Goal: Task Accomplishment & Management: Use online tool/utility

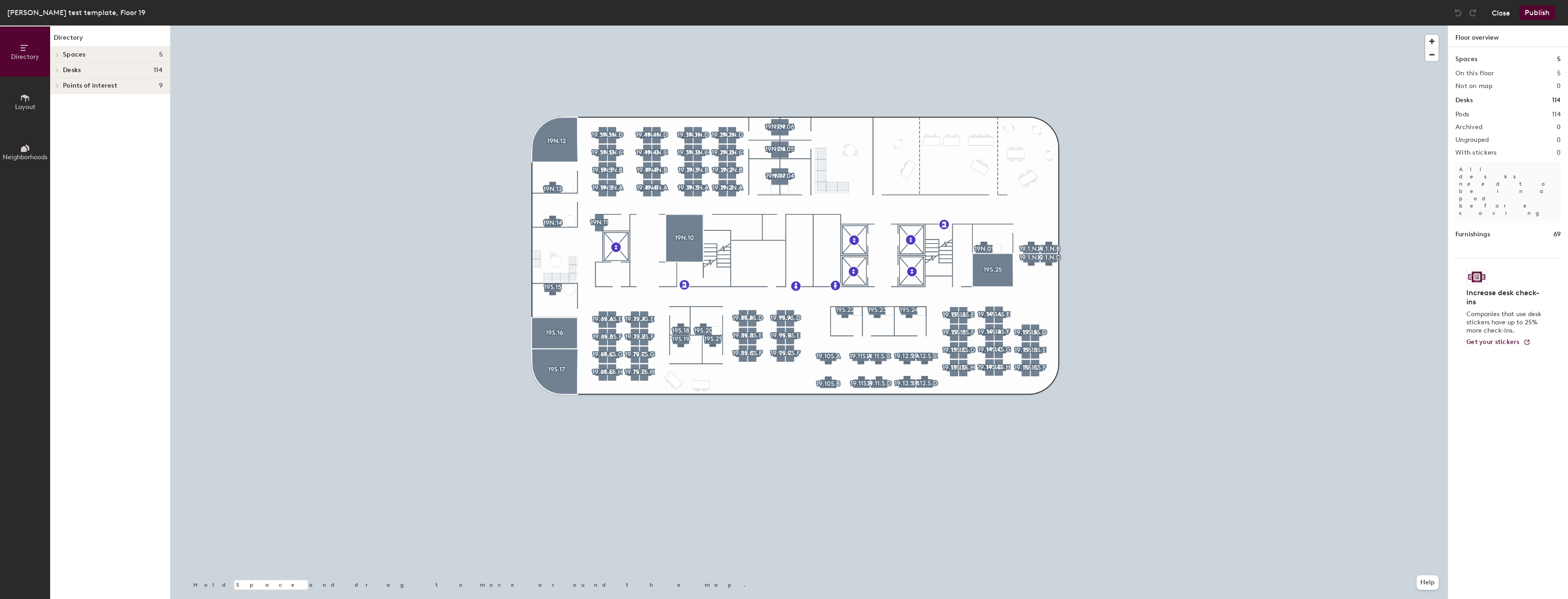
click at [1504, 13] on button "Close" at bounding box center [1501, 13] width 18 height 14
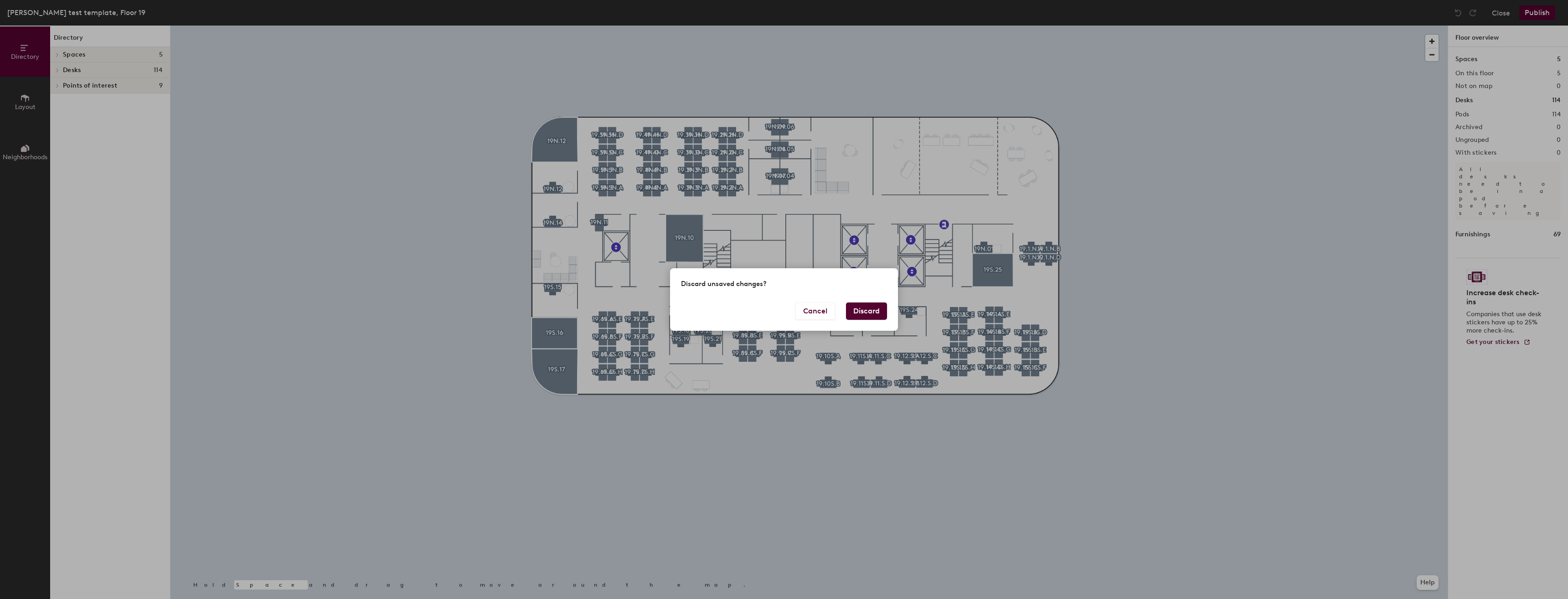
click at [856, 313] on button "Discard" at bounding box center [867, 311] width 41 height 17
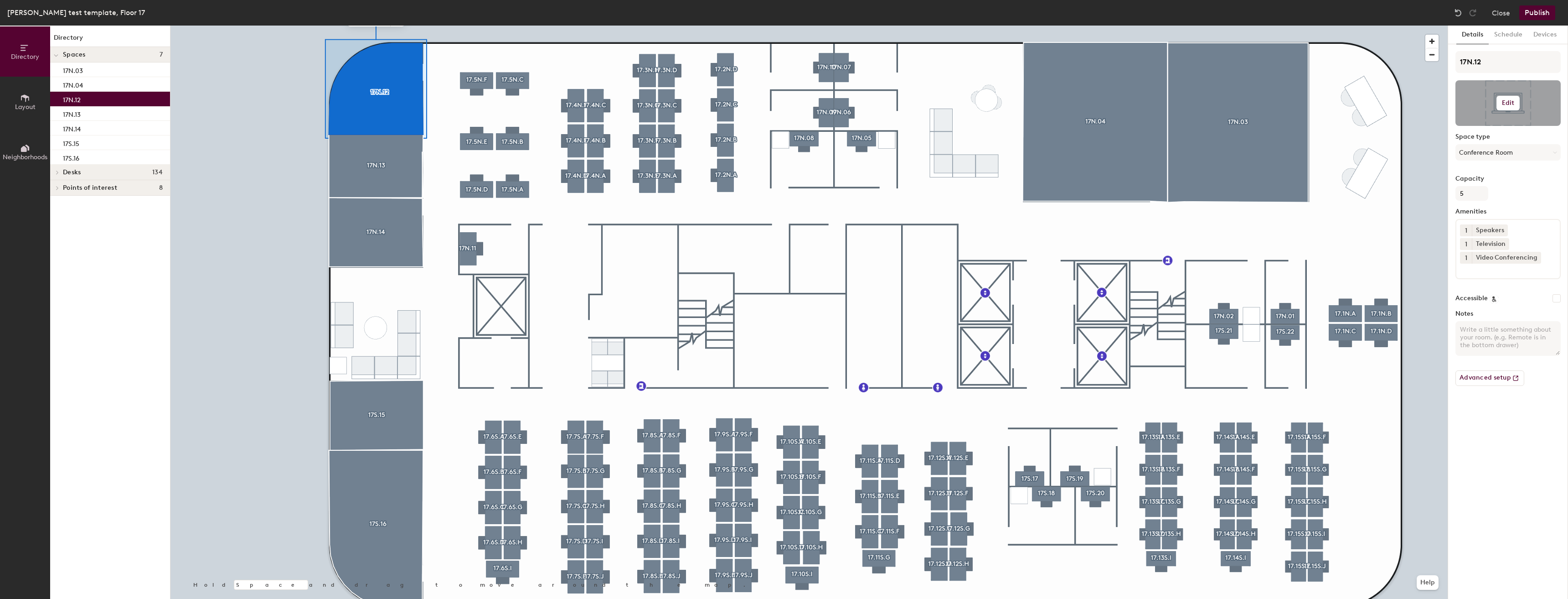
click at [1491, 106] on div at bounding box center [1508, 103] width 105 height 46
click at [1501, 104] on button "Edit" at bounding box center [1509, 103] width 24 height 14
click at [1494, 125] on input "file" at bounding box center [1515, 129] width 104 height 13
drag, startPoint x: 1537, startPoint y: 126, endPoint x: 1510, endPoint y: 105, distance: 34.2
click at [1509, 102] on h6 "Edit" at bounding box center [1508, 103] width 13 height 7
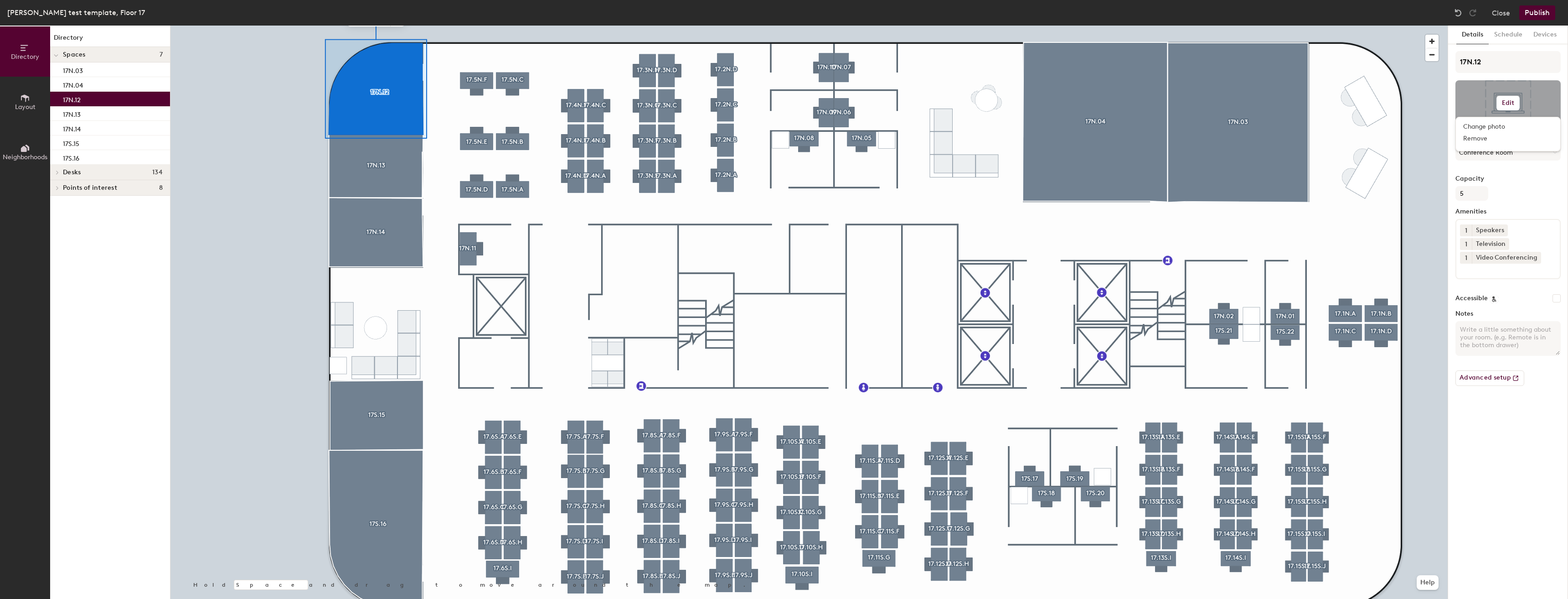
click at [1509, 102] on h6 "Edit" at bounding box center [1508, 103] width 13 height 7
click at [1490, 125] on input "file" at bounding box center [1515, 129] width 104 height 13
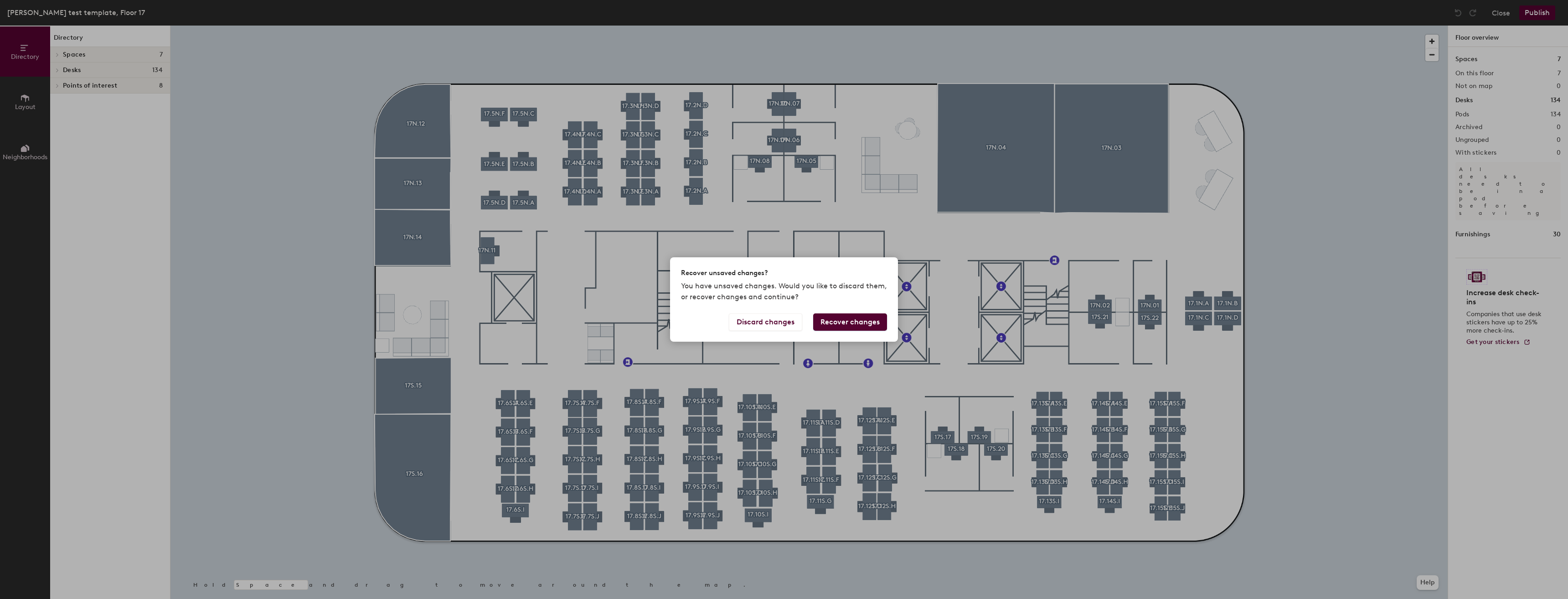
click at [844, 320] on button "Recover changes" at bounding box center [849, 322] width 74 height 17
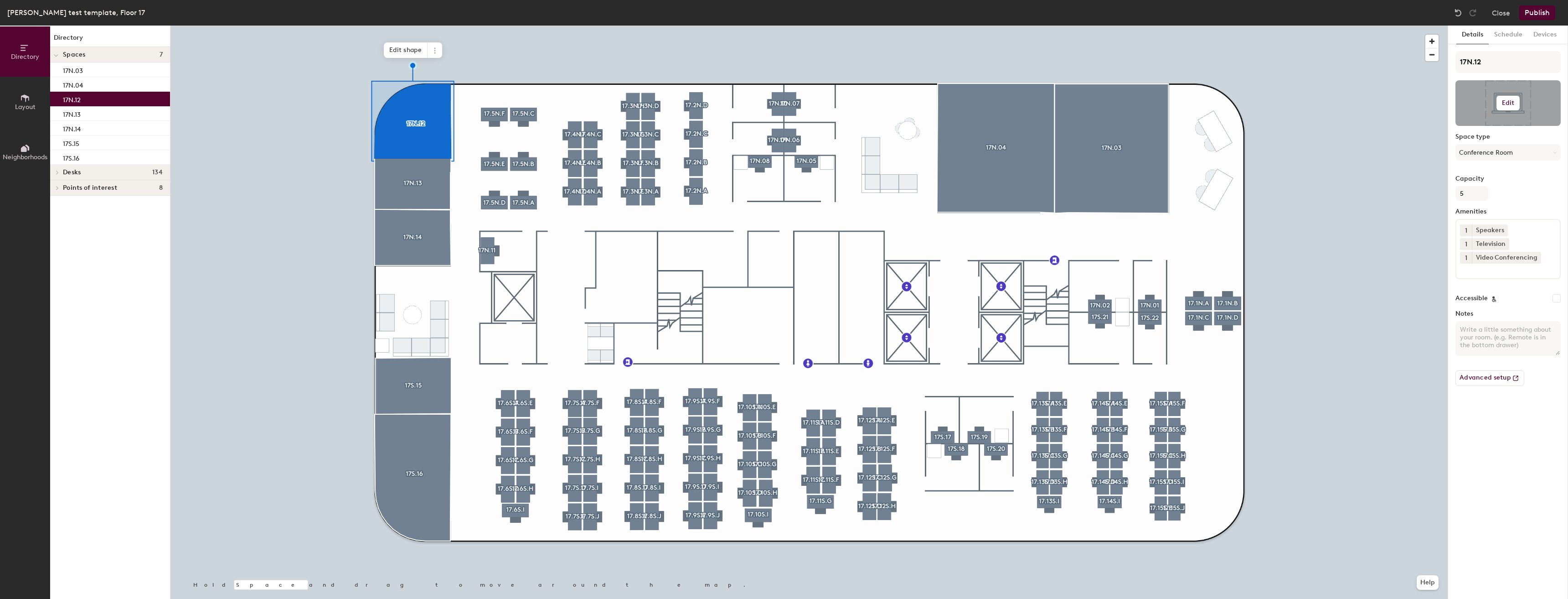
click at [1540, 111] on div at bounding box center [1508, 103] width 105 height 46
click at [1519, 107] on button "Edit" at bounding box center [1509, 103] width 24 height 14
click at [1500, 129] on input "file" at bounding box center [1515, 129] width 104 height 13
click at [1506, 12] on button "Close" at bounding box center [1501, 13] width 18 height 14
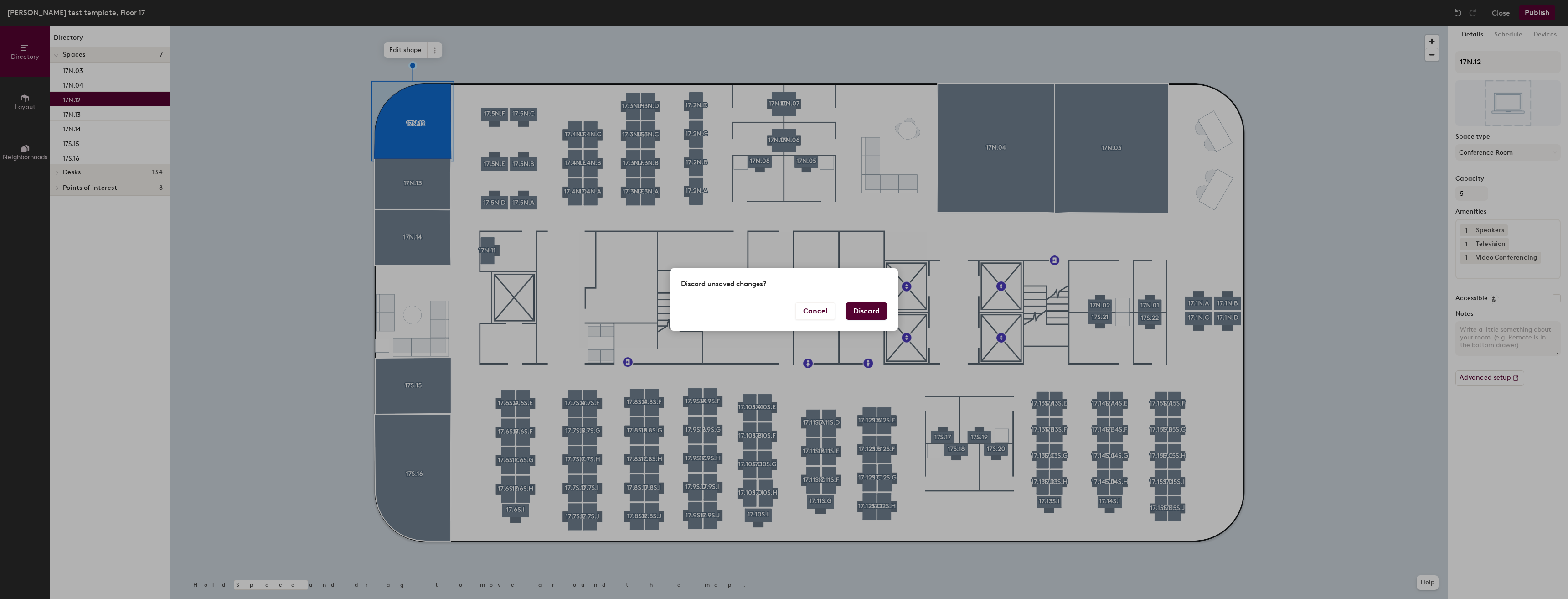
click at [860, 319] on button "Discard" at bounding box center [867, 311] width 41 height 17
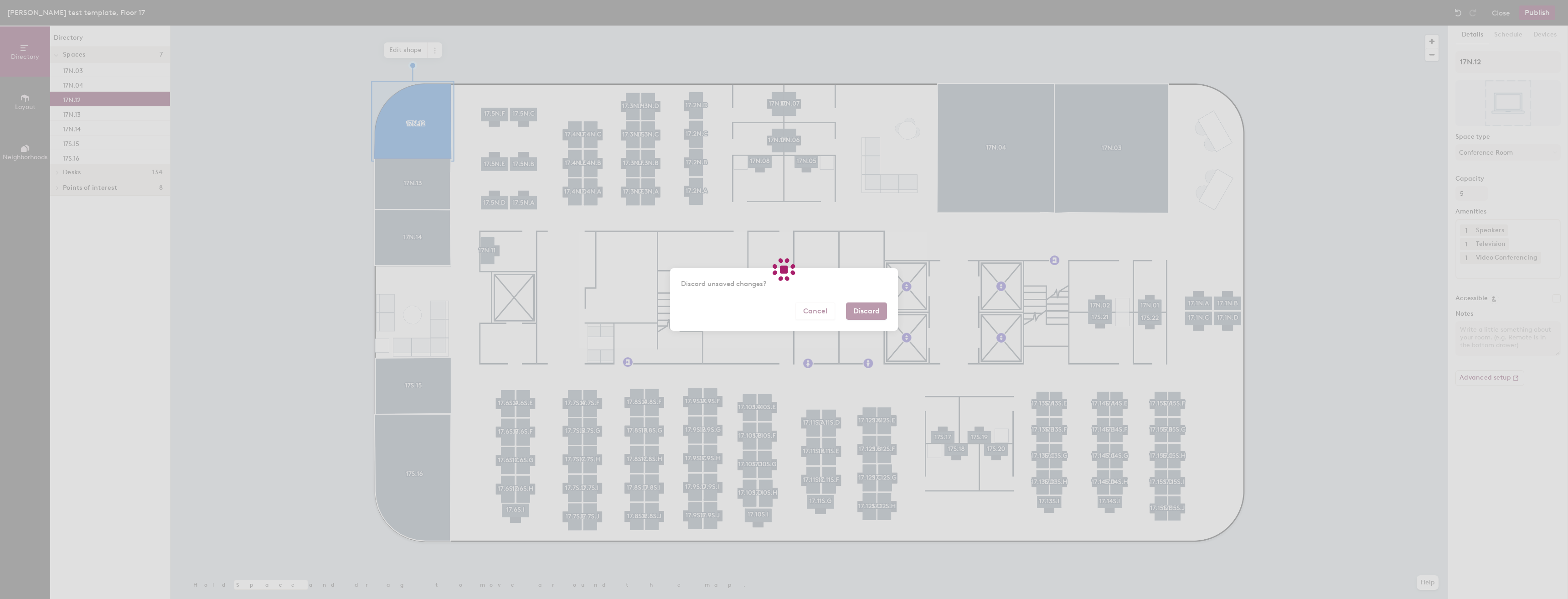
click at [862, 316] on div at bounding box center [784, 299] width 1568 height 599
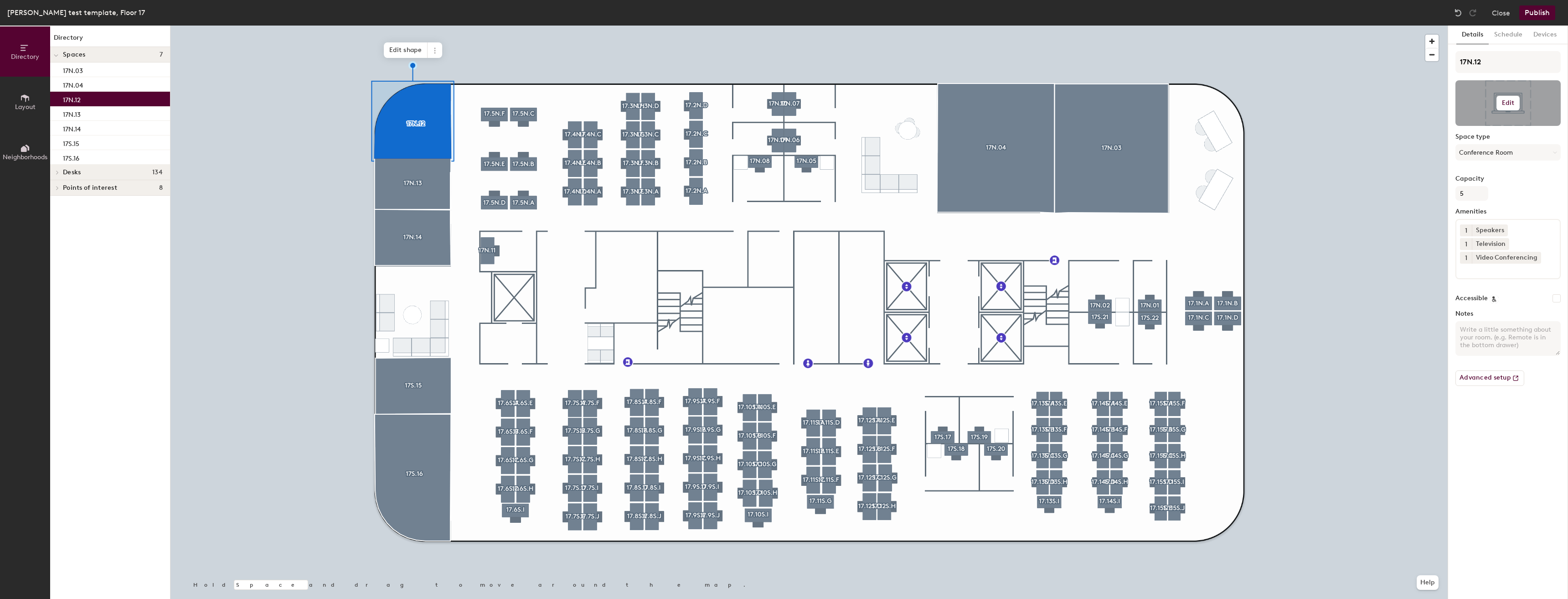
click at [1479, 124] on div at bounding box center [1508, 103] width 105 height 46
click at [1498, 105] on button "Edit" at bounding box center [1509, 103] width 24 height 14
click at [1494, 125] on input "file" at bounding box center [1515, 129] width 104 height 13
click at [1513, 100] on h6 "Edit" at bounding box center [1508, 103] width 13 height 7
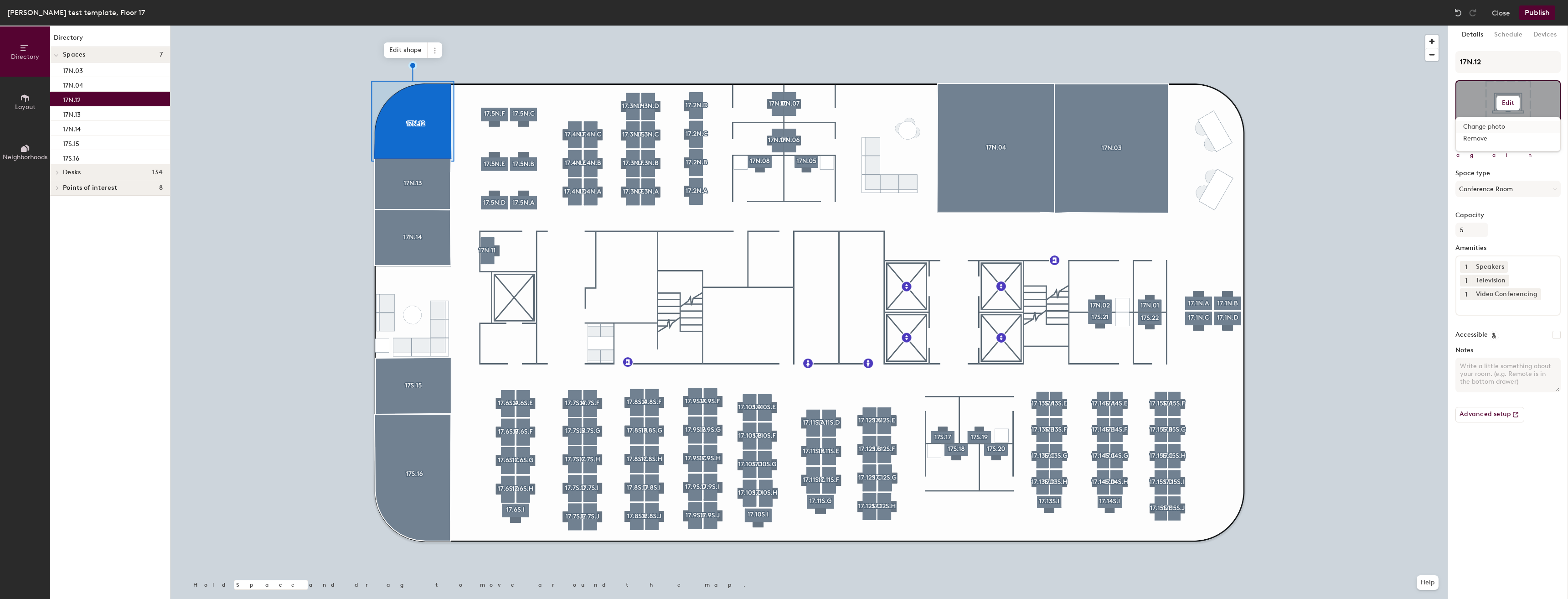
click at [1504, 124] on input "file" at bounding box center [1515, 129] width 104 height 13
click at [1518, 113] on div at bounding box center [1508, 103] width 105 height 46
click at [1512, 103] on h6 "Edit" at bounding box center [1508, 103] width 13 height 7
click at [1426, 25] on div at bounding box center [809, 25] width 1277 height 0
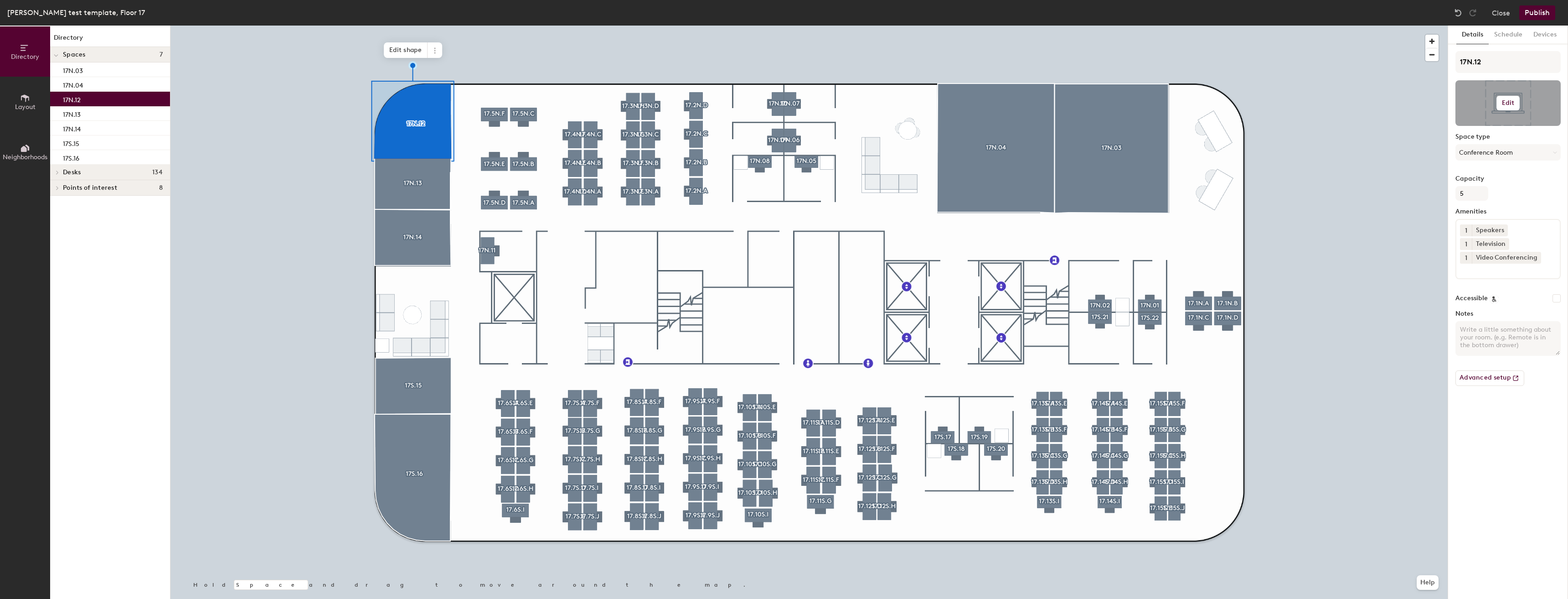
click at [1495, 106] on div at bounding box center [1508, 103] width 105 height 46
click at [1509, 105] on h6 "Edit" at bounding box center [1508, 103] width 13 height 7
click at [1501, 122] on div "Change photo" at bounding box center [1508, 127] width 104 height 12
click at [1498, 122] on div "Change photo" at bounding box center [1508, 127] width 104 height 12
click at [1489, 124] on input "file" at bounding box center [1515, 129] width 104 height 13
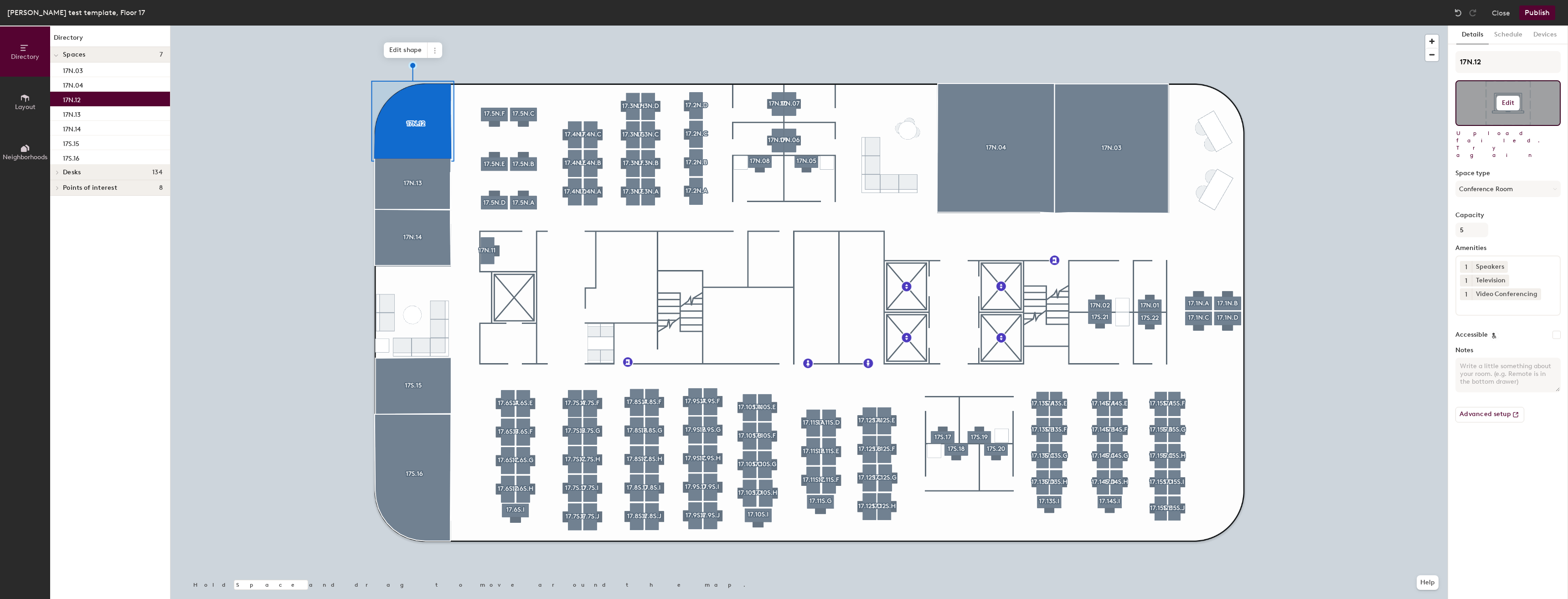
click at [1475, 105] on div at bounding box center [1508, 103] width 105 height 46
click at [1512, 97] on button "Edit" at bounding box center [1509, 103] width 24 height 14
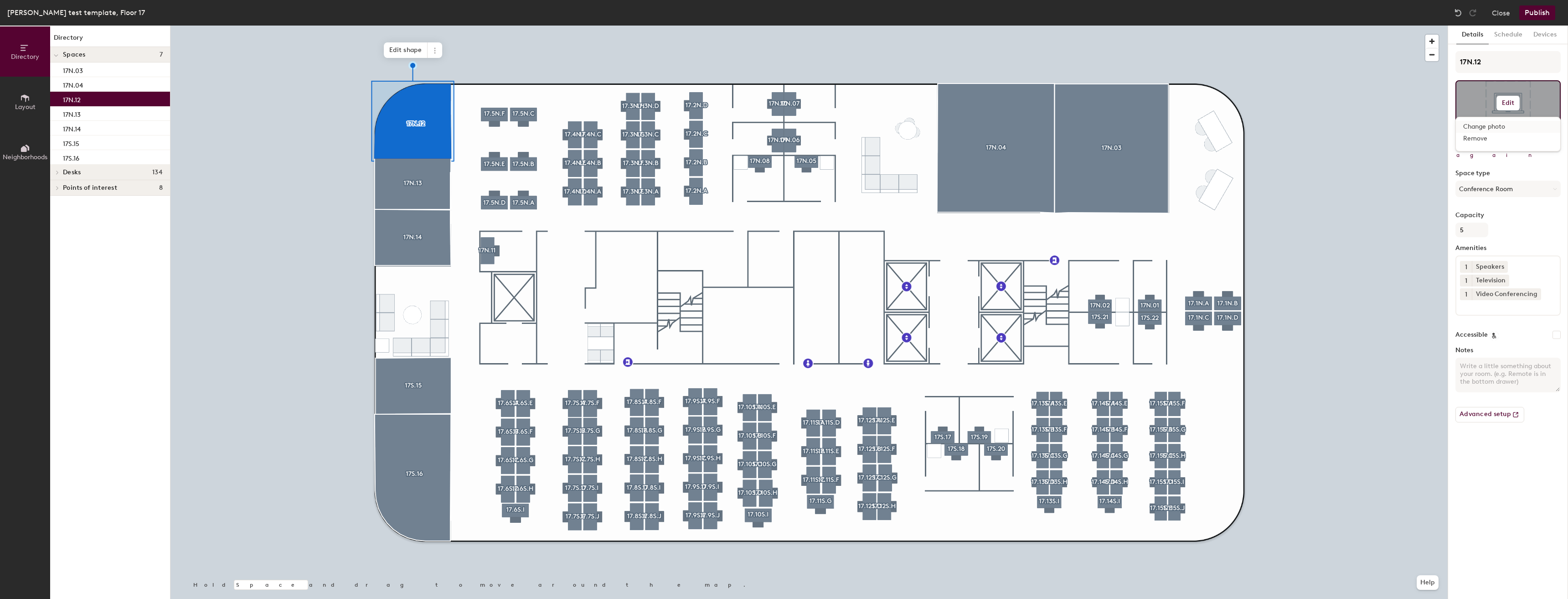
click at [1485, 127] on input "file" at bounding box center [1515, 129] width 104 height 13
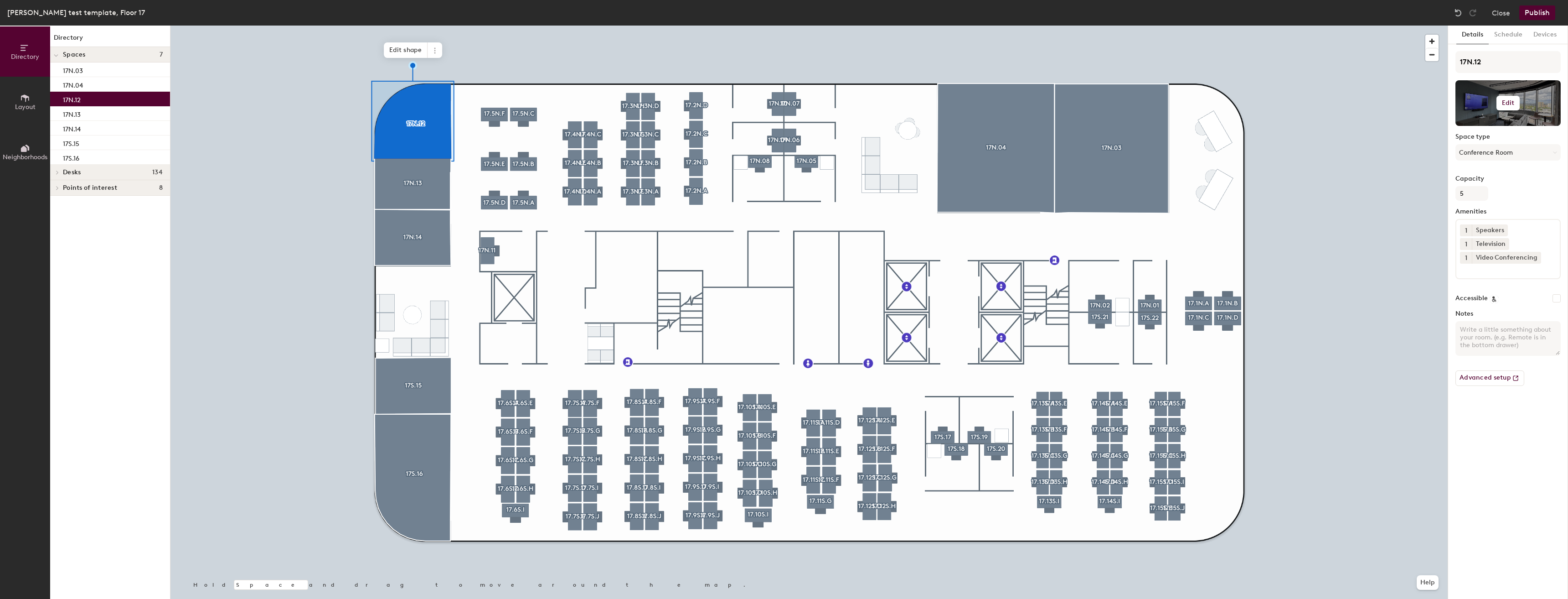
click at [1518, 100] on button "Edit" at bounding box center [1509, 103] width 24 height 14
click at [1504, 100] on button "Edit" at bounding box center [1509, 103] width 24 height 14
click at [1505, 100] on h6 "Edit" at bounding box center [1508, 103] width 13 height 7
click at [1532, 85] on div at bounding box center [1508, 103] width 105 height 46
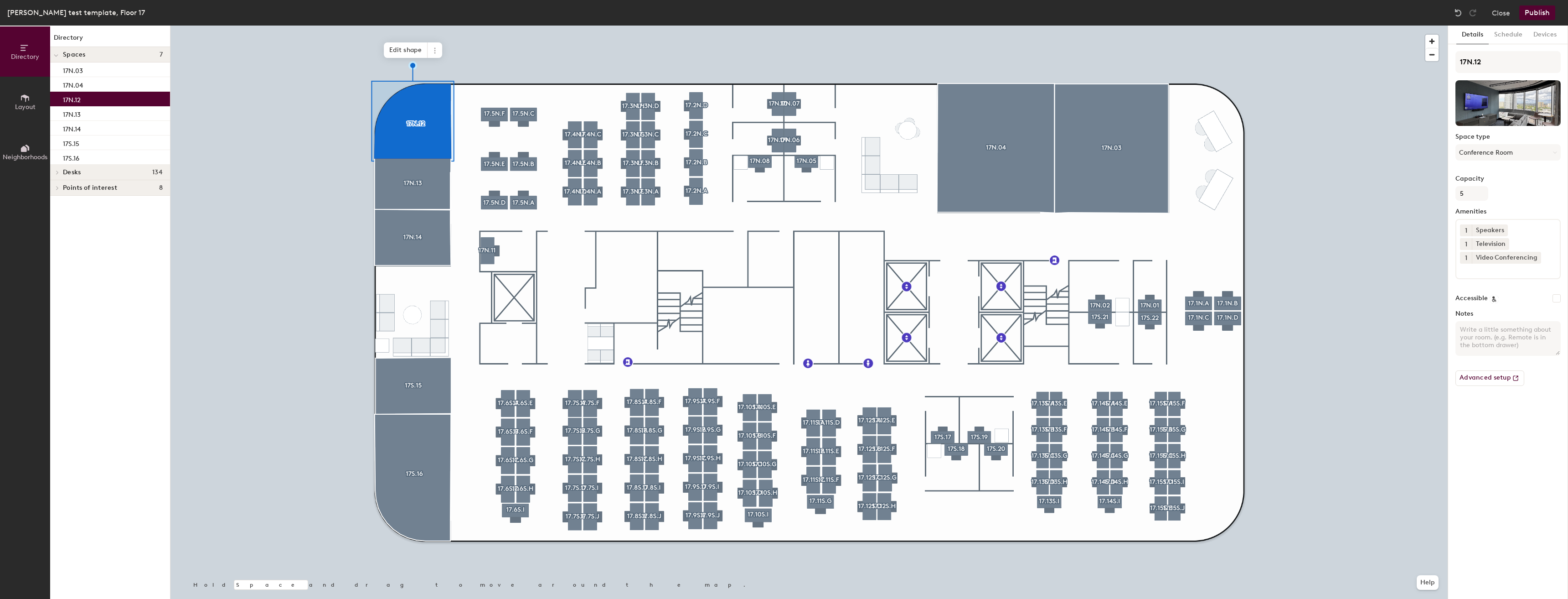
click at [1545, 10] on button "Publish" at bounding box center [1537, 13] width 36 height 14
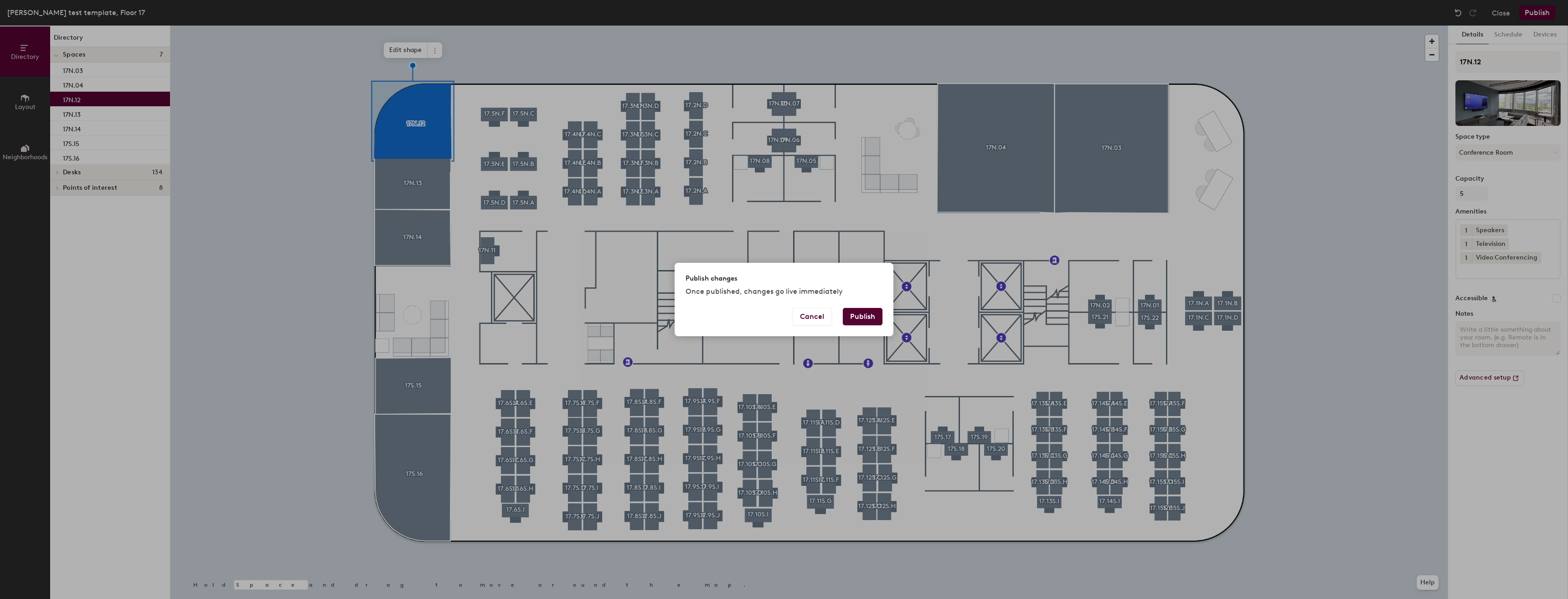
click at [875, 315] on button "Publish" at bounding box center [863, 317] width 40 height 17
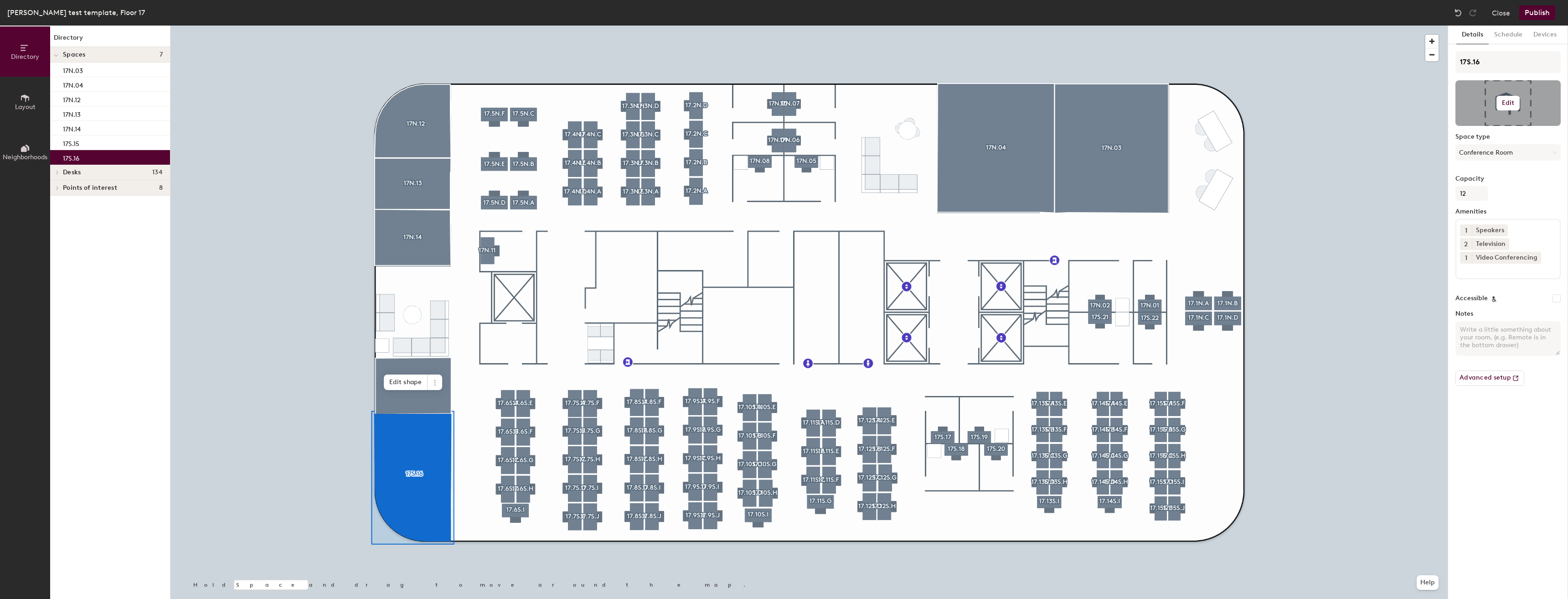
click at [1504, 104] on h6 "Edit" at bounding box center [1508, 103] width 13 height 7
click at [1496, 126] on input "file" at bounding box center [1515, 129] width 104 height 13
click at [1509, 108] on button "Edit" at bounding box center [1509, 103] width 24 height 14
click at [1498, 124] on input "file" at bounding box center [1515, 129] width 104 height 13
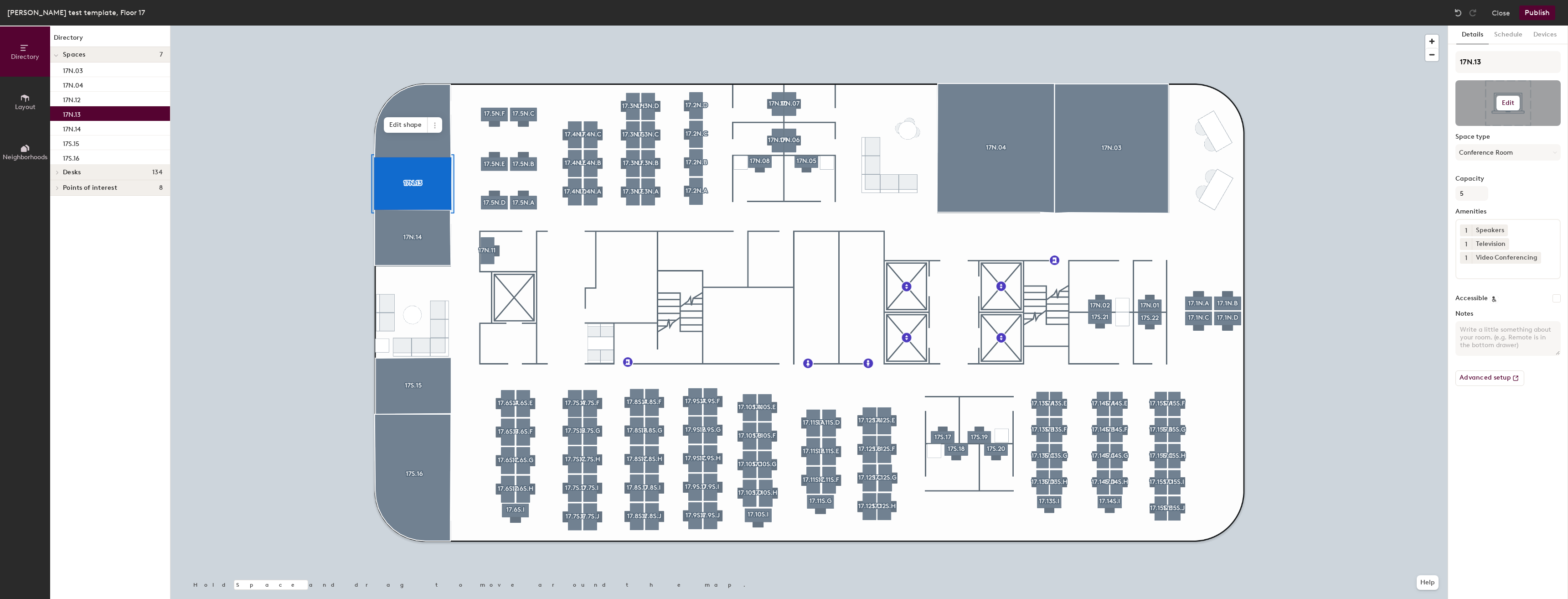
click at [1509, 97] on button "Edit" at bounding box center [1509, 103] width 24 height 14
click at [1506, 119] on div "Change photo Remove" at bounding box center [1508, 135] width 105 height 35
click at [1501, 123] on input "file" at bounding box center [1515, 129] width 104 height 13
click at [426, 25] on div at bounding box center [809, 25] width 1277 height 0
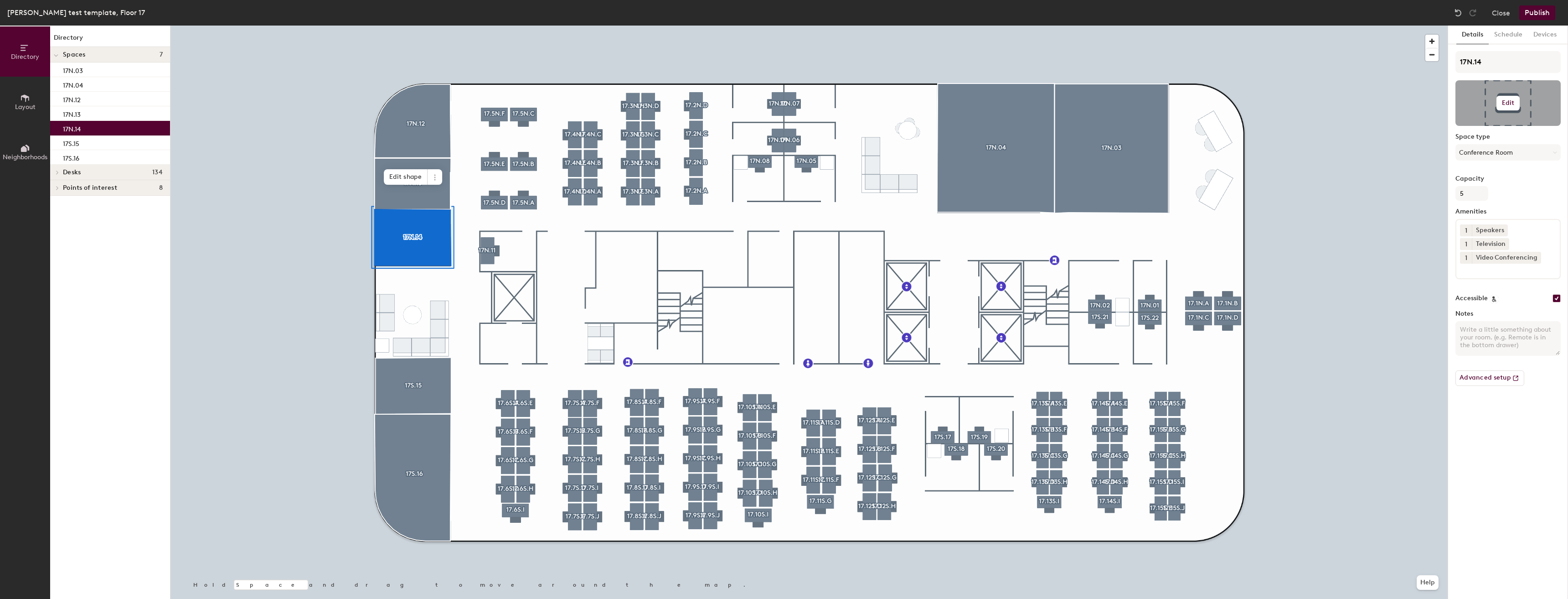
click at [1518, 102] on button "Edit" at bounding box center [1509, 103] width 24 height 14
click at [1486, 126] on input "file" at bounding box center [1515, 129] width 104 height 13
click at [1540, 13] on button "Publish" at bounding box center [1537, 13] width 36 height 14
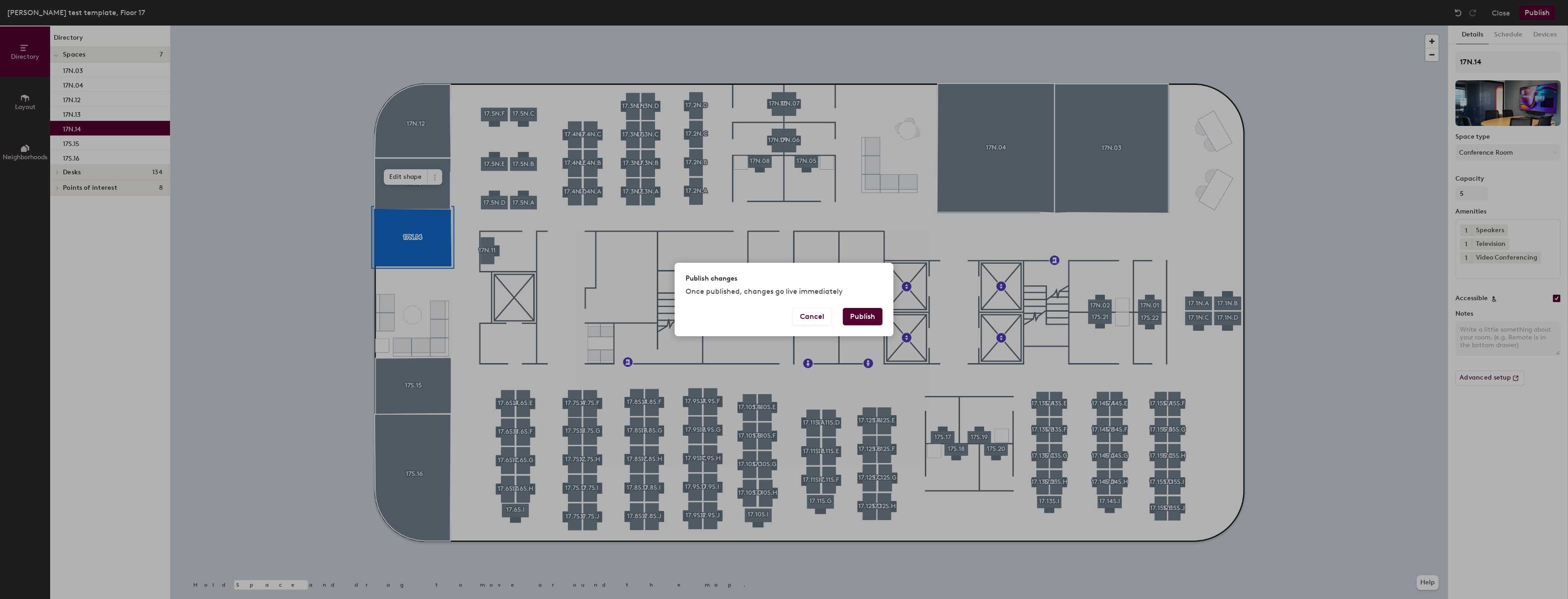
click at [856, 314] on button "Publish" at bounding box center [863, 317] width 40 height 17
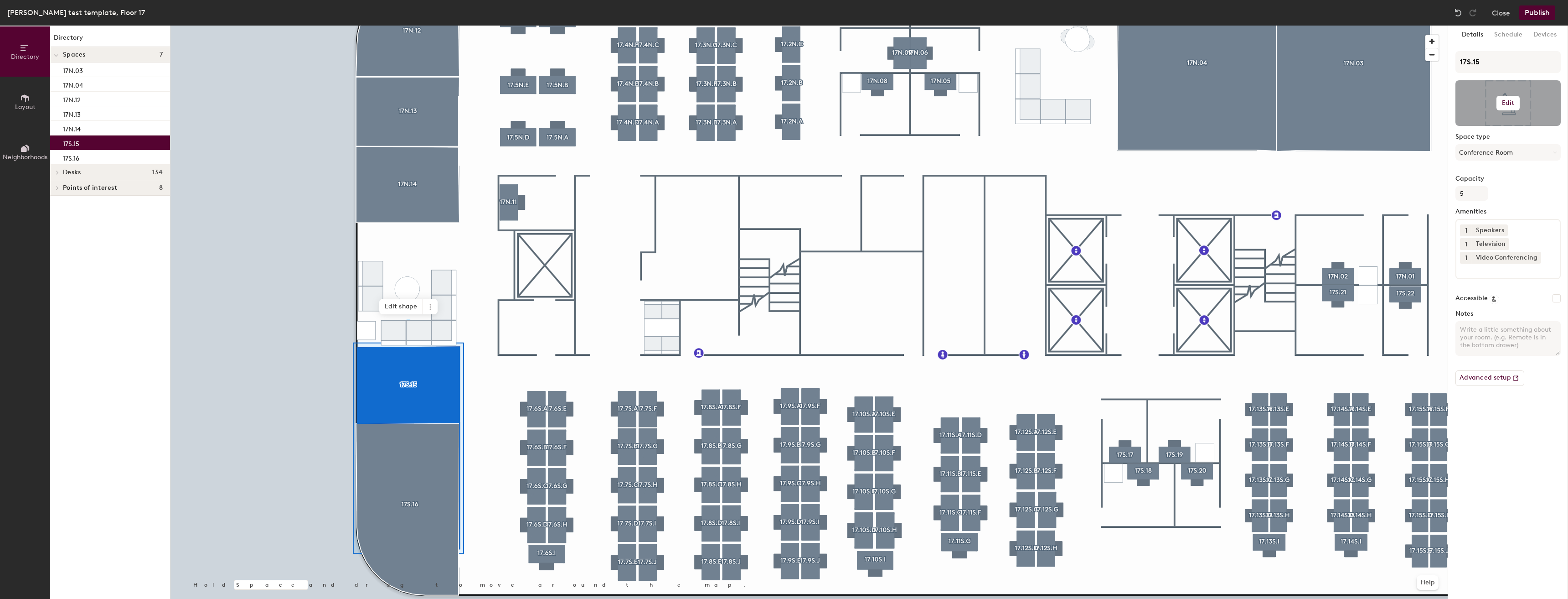
click at [1512, 112] on div at bounding box center [1508, 103] width 105 height 46
click at [1512, 103] on h6 "Edit" at bounding box center [1508, 103] width 13 height 7
click at [1498, 124] on input "file" at bounding box center [1515, 129] width 104 height 13
click at [1515, 103] on button "Edit" at bounding box center [1509, 103] width 24 height 14
click at [1527, 100] on div at bounding box center [1508, 103] width 105 height 46
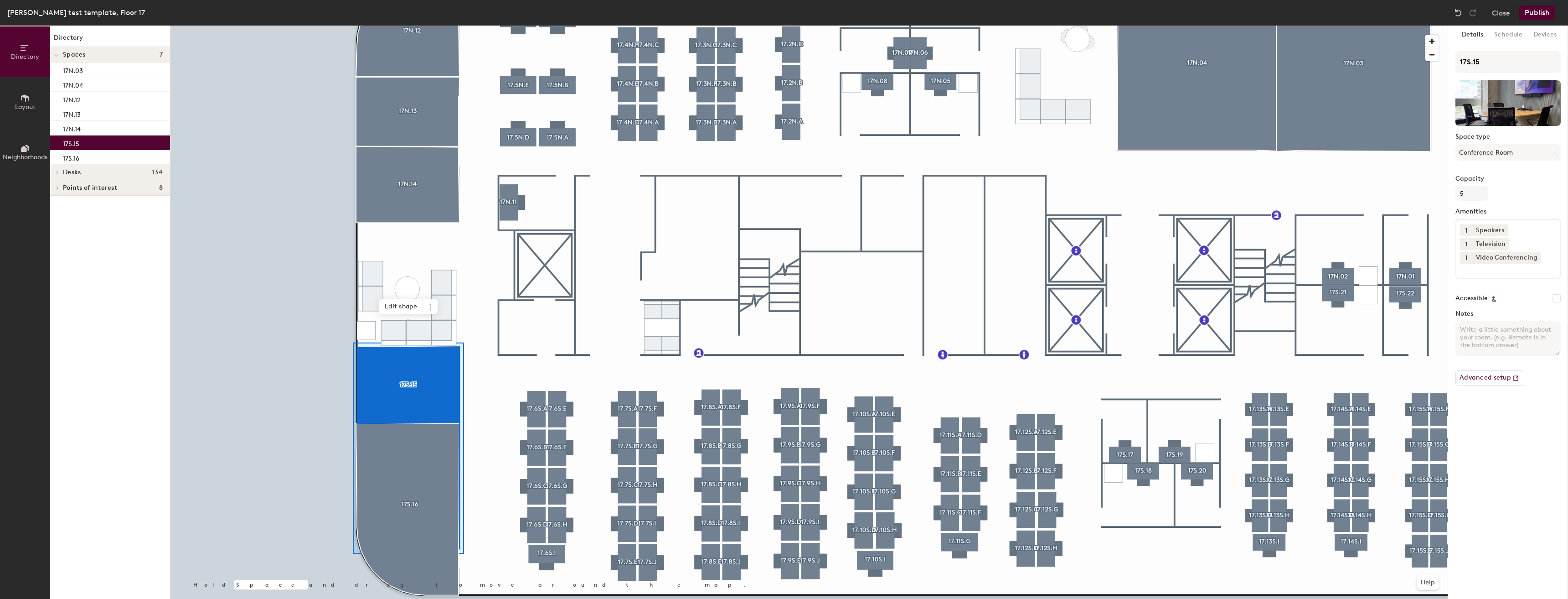
click at [1536, 13] on button "Publish" at bounding box center [1537, 13] width 36 height 14
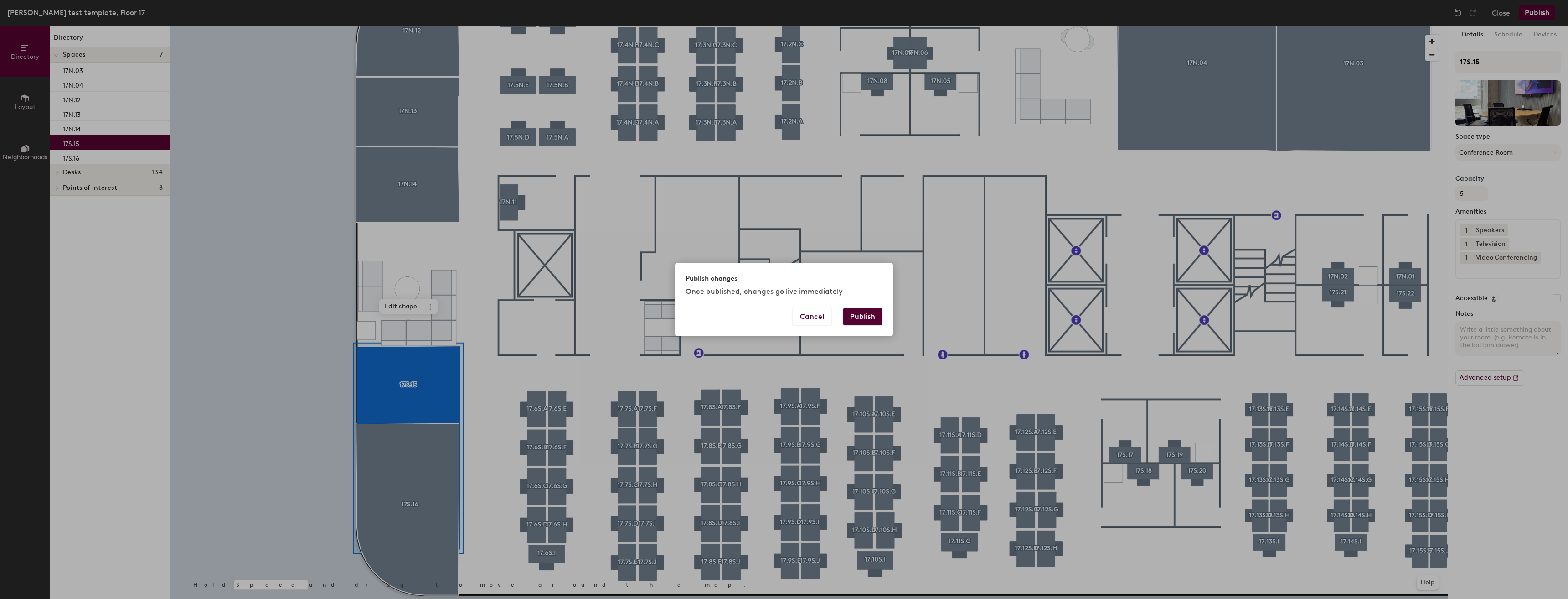
click at [866, 305] on div "Publish changes Once published, changes go live immediately" at bounding box center [784, 285] width 219 height 45
click at [867, 317] on button "Publish" at bounding box center [863, 317] width 40 height 17
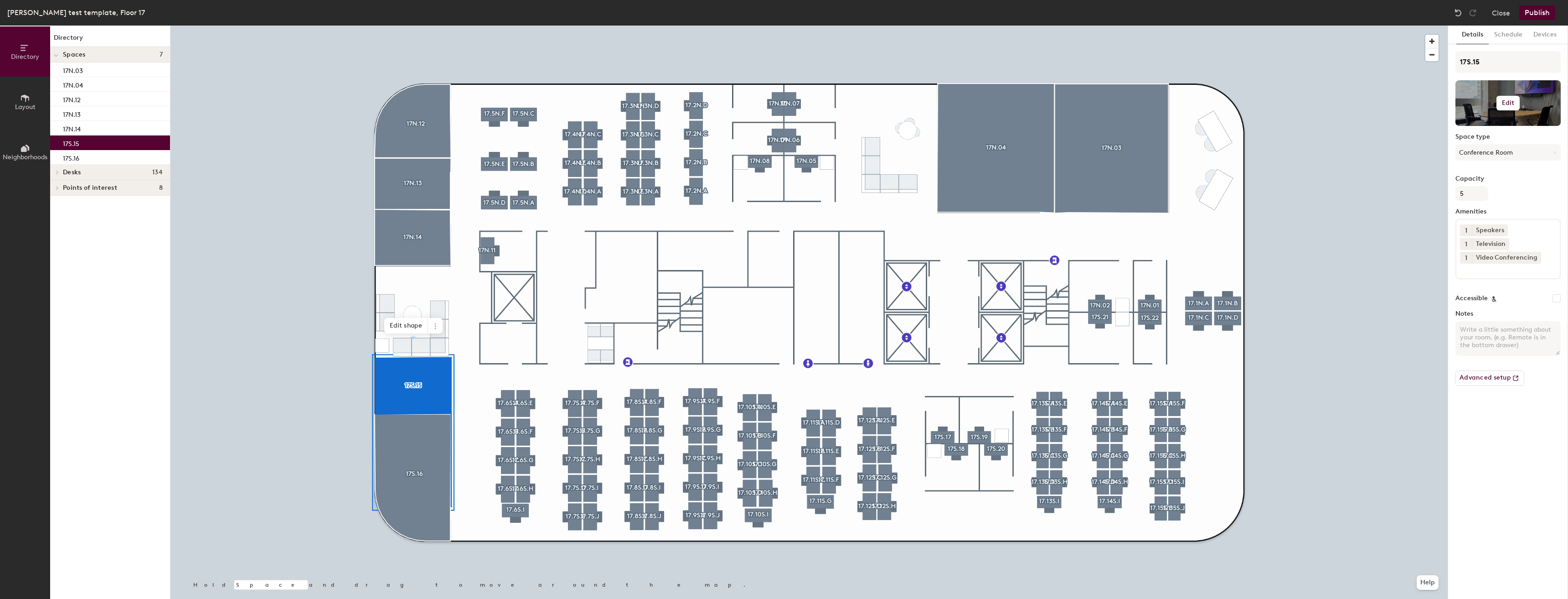
click at [1502, 100] on h6 "Edit" at bounding box center [1508, 103] width 13 height 7
click at [1523, 89] on div at bounding box center [1508, 103] width 105 height 46
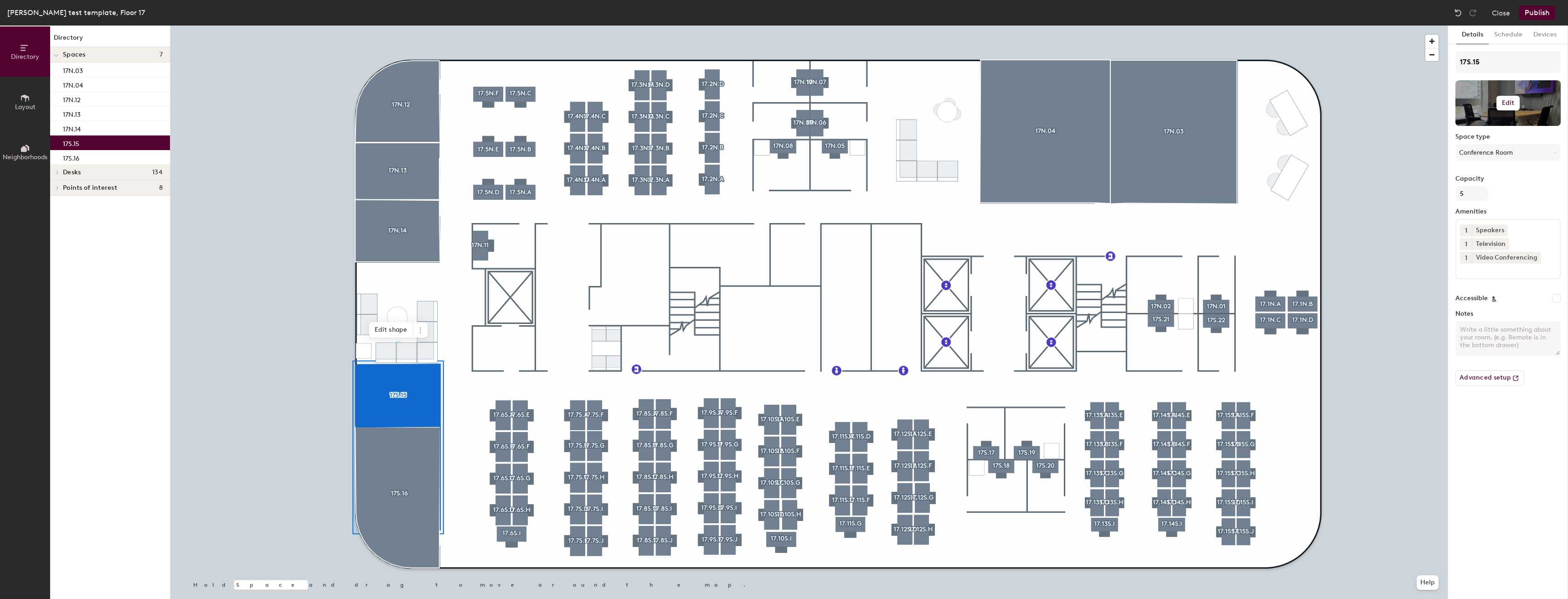
click at [1502, 95] on div at bounding box center [1508, 103] width 105 height 46
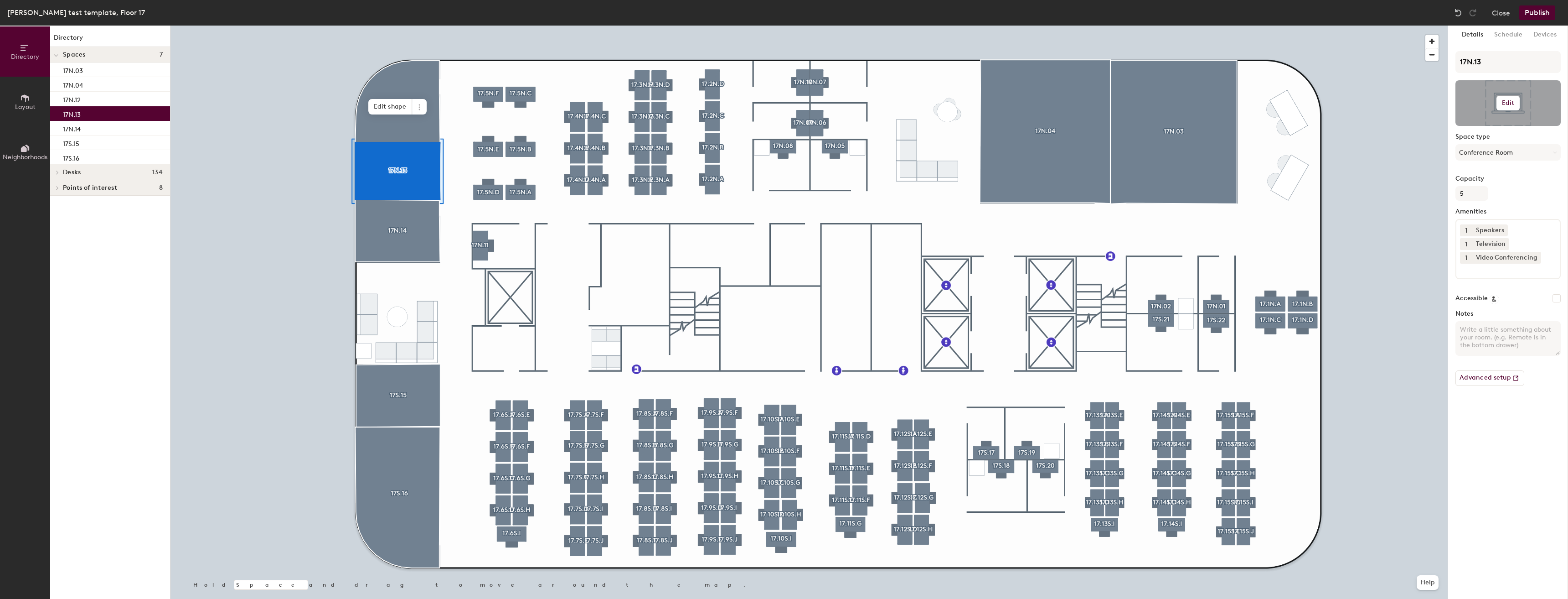
click at [1503, 99] on button "Edit" at bounding box center [1509, 103] width 24 height 14
click at [1498, 123] on input "file" at bounding box center [1515, 129] width 104 height 13
click at [1545, 13] on button "Publish" at bounding box center [1537, 13] width 36 height 14
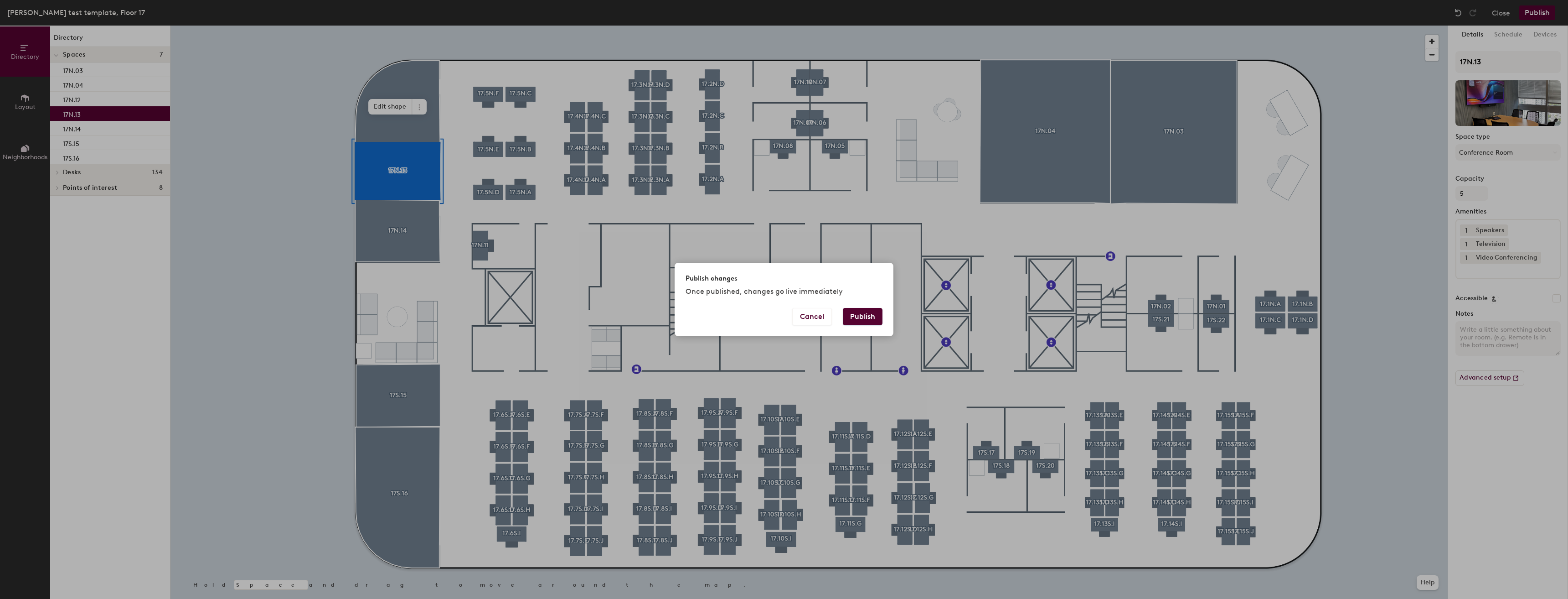
click at [860, 321] on button "Publish" at bounding box center [863, 317] width 40 height 17
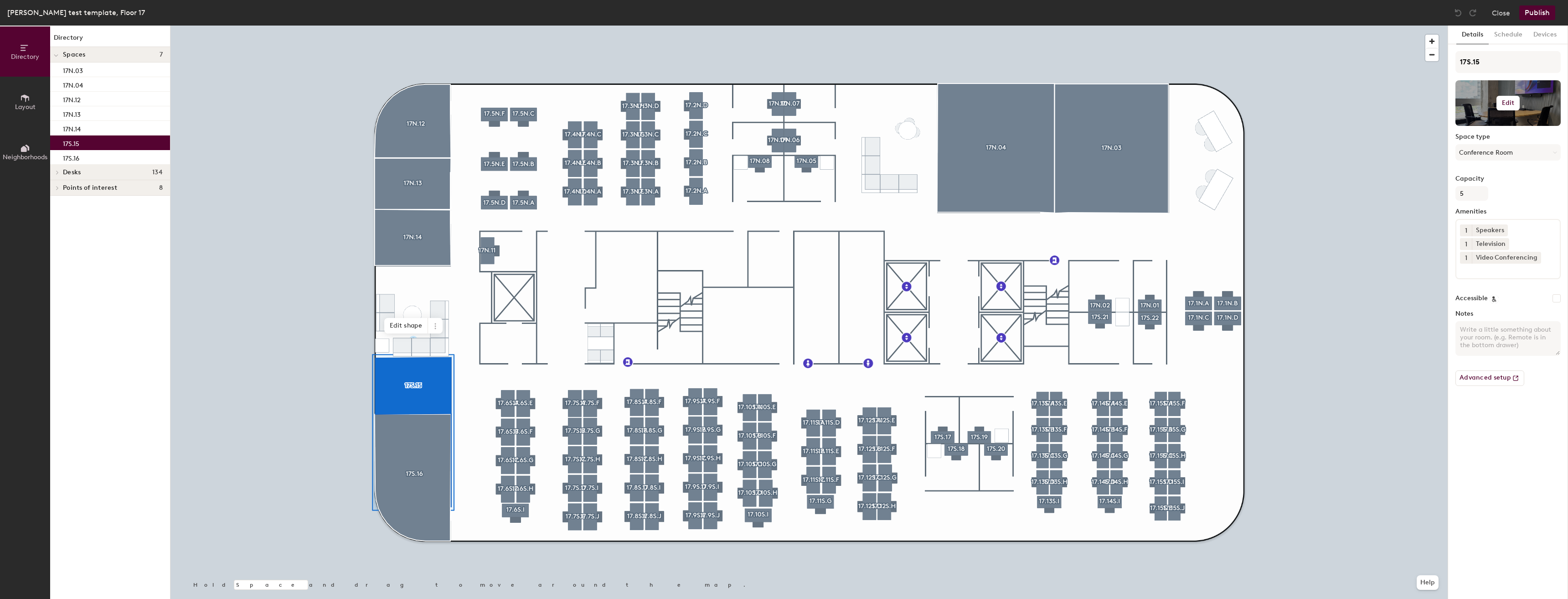
click at [1509, 105] on h6 "Edit" at bounding box center [1508, 103] width 13 height 7
click at [1501, 126] on input "file" at bounding box center [1515, 129] width 104 height 13
click at [1546, 14] on button "Publish" at bounding box center [1537, 13] width 36 height 14
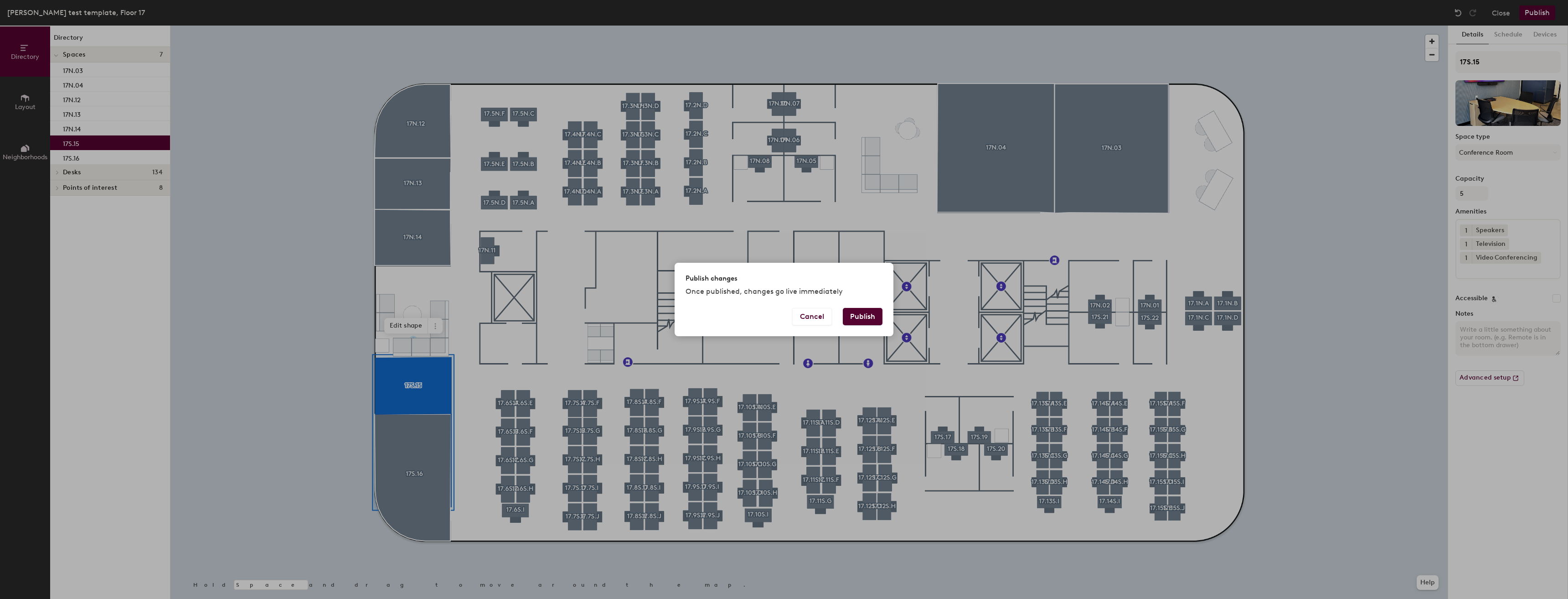
click at [860, 320] on button "Publish" at bounding box center [863, 317] width 40 height 17
